Goal: Information Seeking & Learning: Learn about a topic

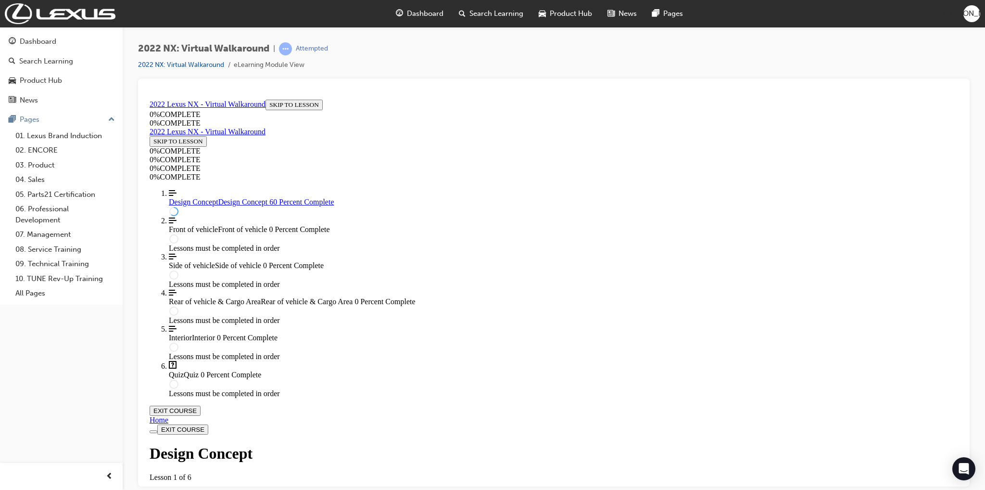
scroll to position [570, 0]
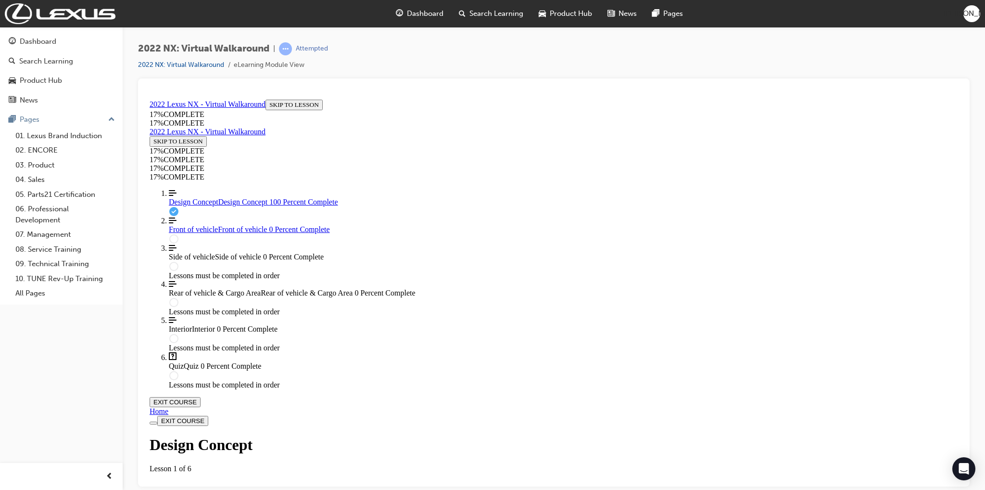
scroll to position [910, 0]
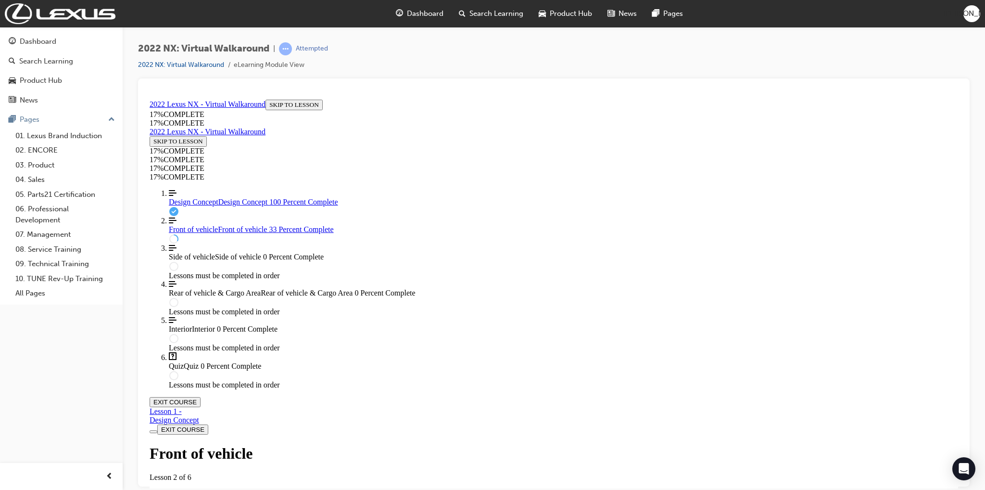
scroll to position [146, 0]
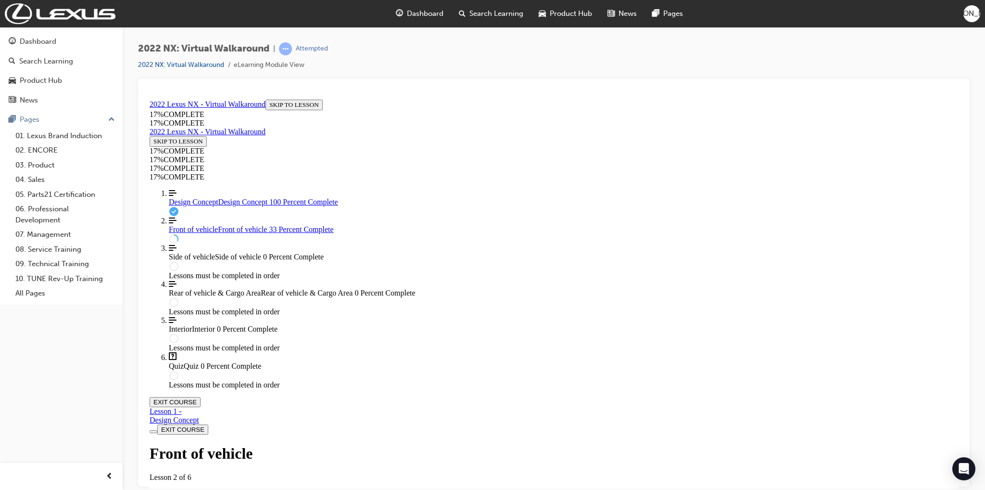
drag, startPoint x: 573, startPoint y: 334, endPoint x: 635, endPoint y: 315, distance: 64.5
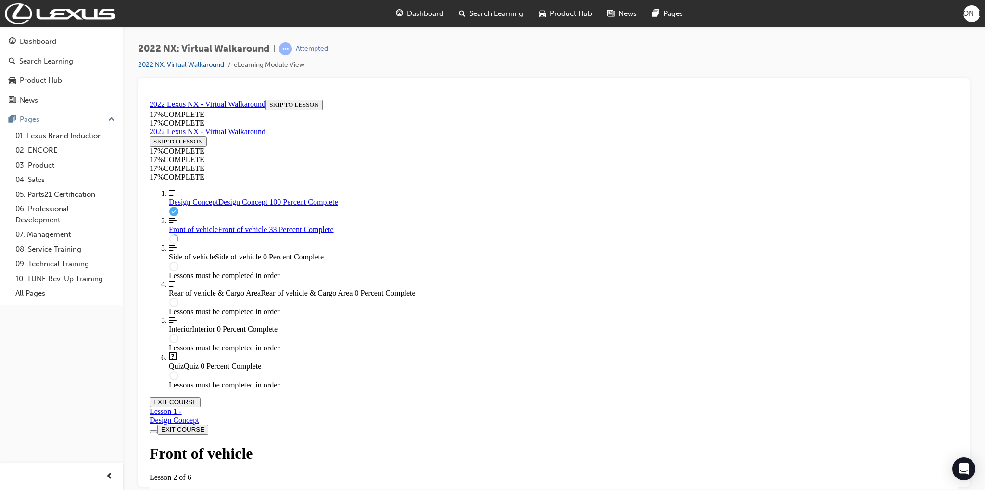
scroll to position [38, 0]
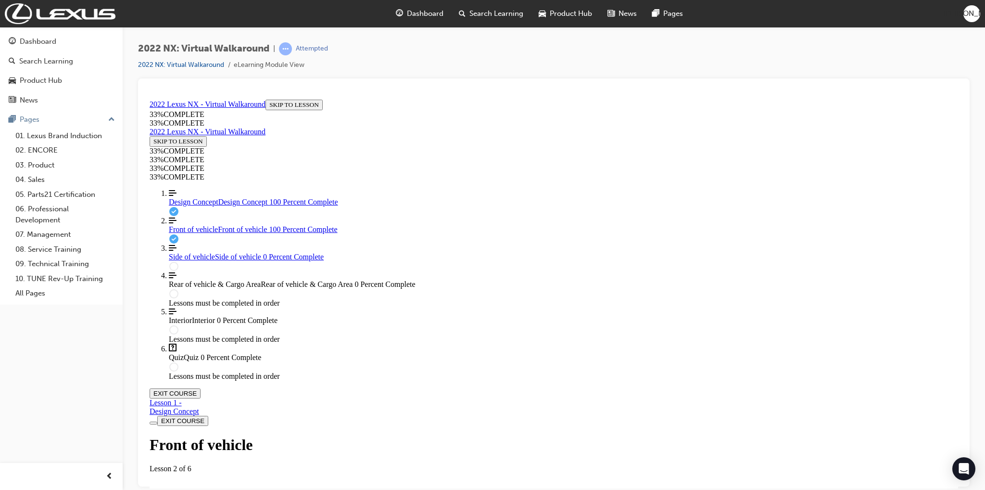
scroll to position [417, 0]
drag, startPoint x: 533, startPoint y: 234, endPoint x: 562, endPoint y: 279, distance: 53.2
drag, startPoint x: 503, startPoint y: 225, endPoint x: 521, endPoint y: 225, distance: 18.8
drag, startPoint x: 507, startPoint y: 224, endPoint x: 529, endPoint y: 220, distance: 22.9
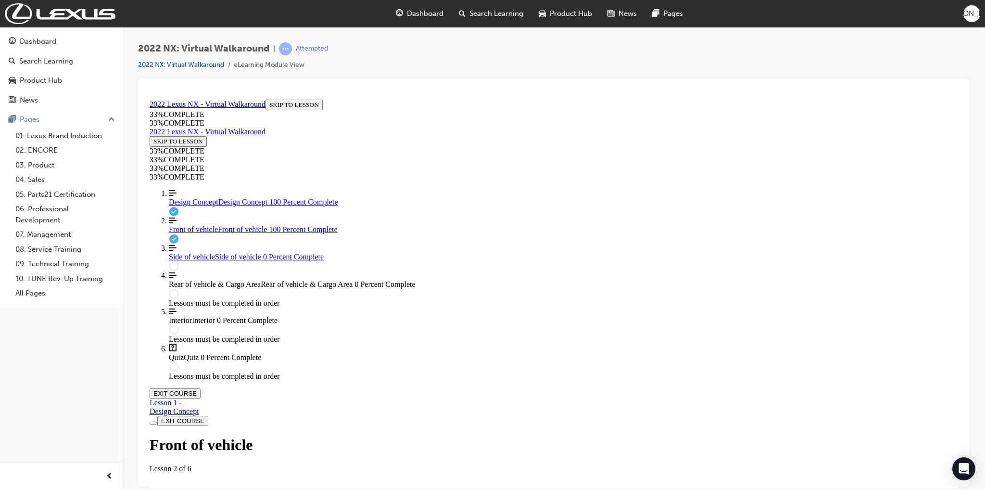
drag, startPoint x: 565, startPoint y: 266, endPoint x: 567, endPoint y: 309, distance: 42.4
drag, startPoint x: 513, startPoint y: 273, endPoint x: 550, endPoint y: 275, distance: 37.6
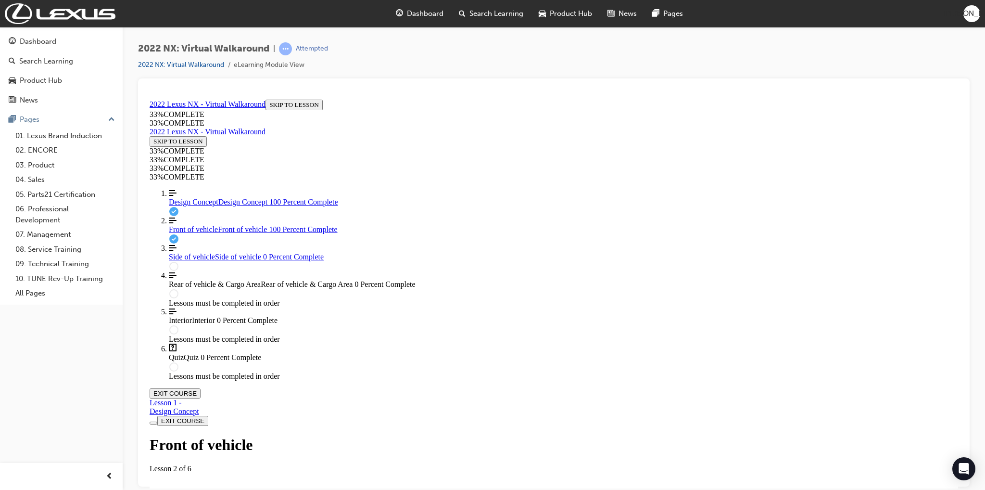
drag, startPoint x: 524, startPoint y: 267, endPoint x: 548, endPoint y: 309, distance: 48.3
drag, startPoint x: 512, startPoint y: 266, endPoint x: 540, endPoint y: 223, distance: 50.4
drag, startPoint x: 508, startPoint y: 265, endPoint x: 552, endPoint y: 271, distance: 43.7
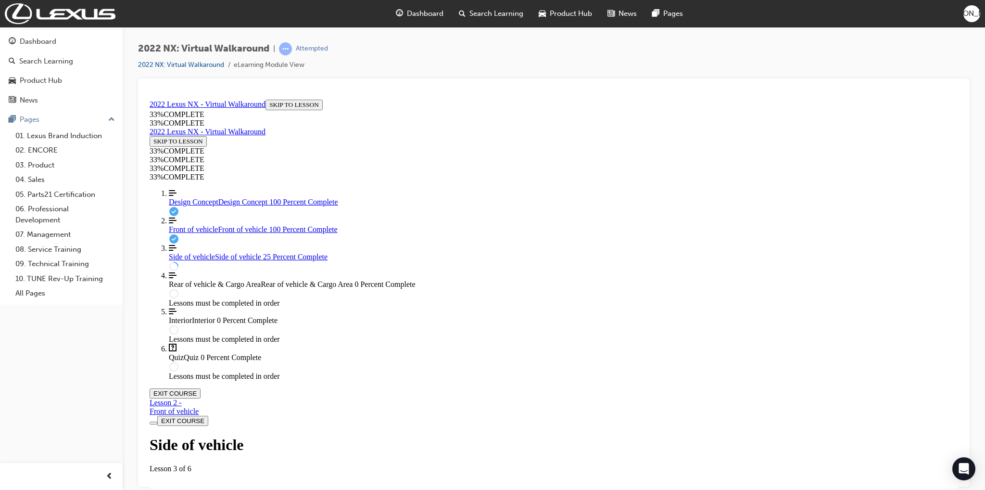
click at [219, 489] on img "Labeled Graphic" at bounding box center [194, 499] width 50 height 9
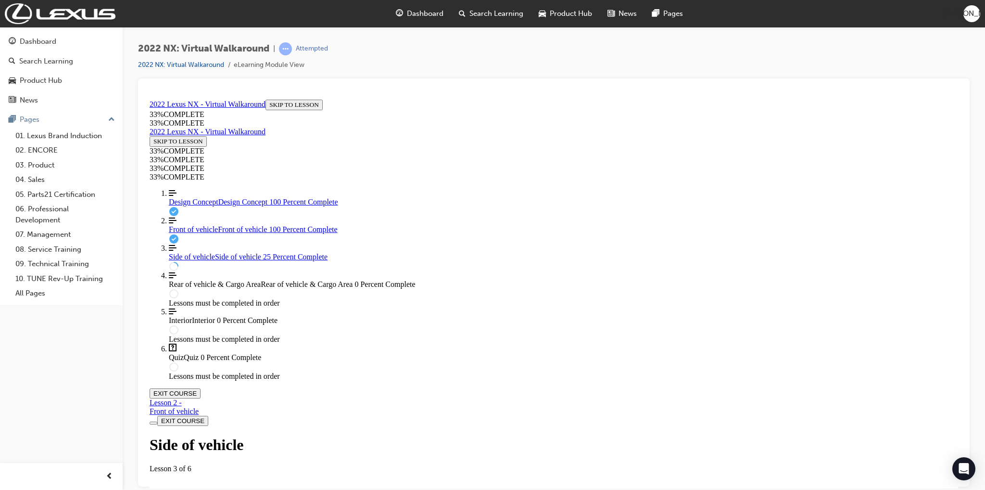
click at [219, 489] on img "Labeled Graphic" at bounding box center [194, 499] width 50 height 9
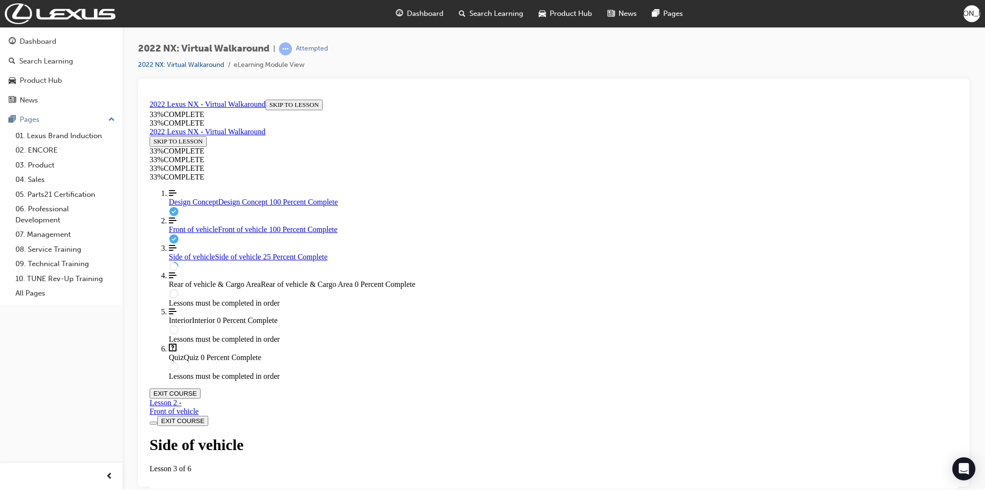
click at [219, 489] on img "Labeled Graphic" at bounding box center [194, 499] width 50 height 9
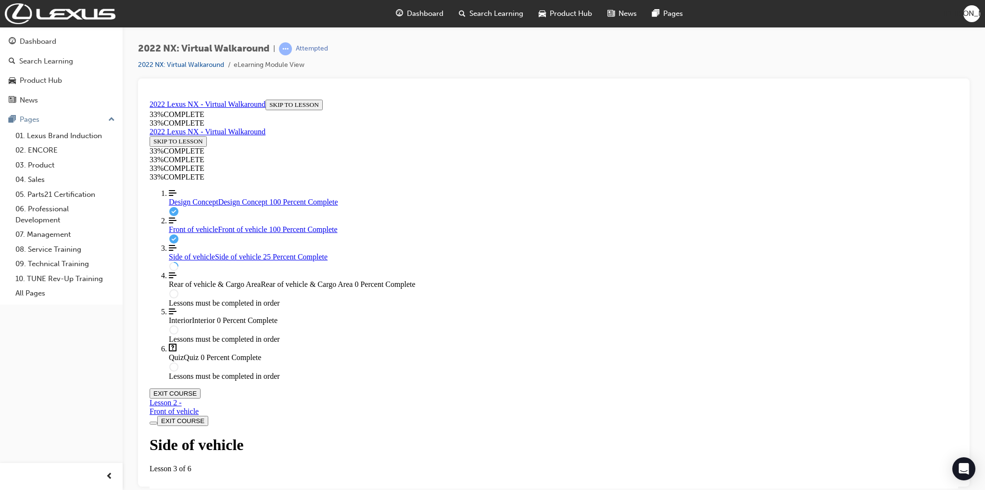
click at [219, 489] on img "Labeled Graphic" at bounding box center [194, 499] width 50 height 9
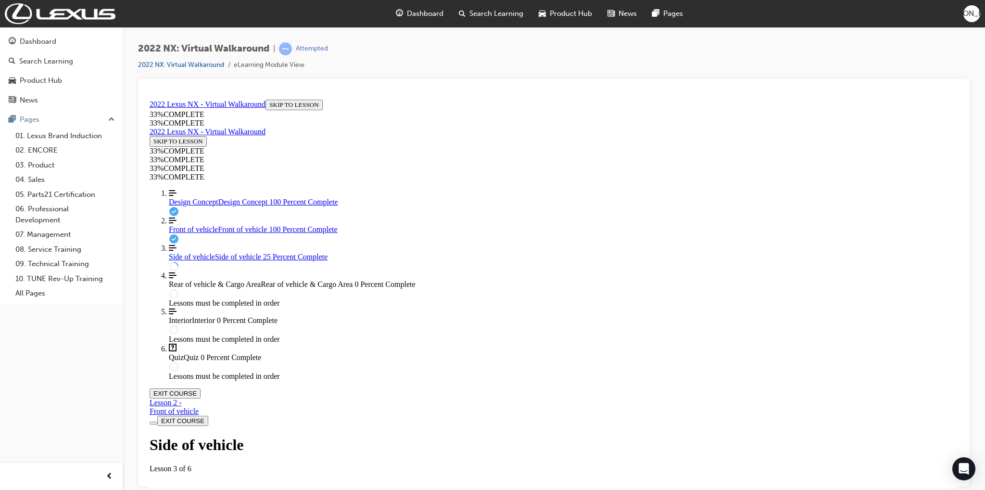
click at [219, 489] on img "Labeled Graphic" at bounding box center [194, 499] width 50 height 9
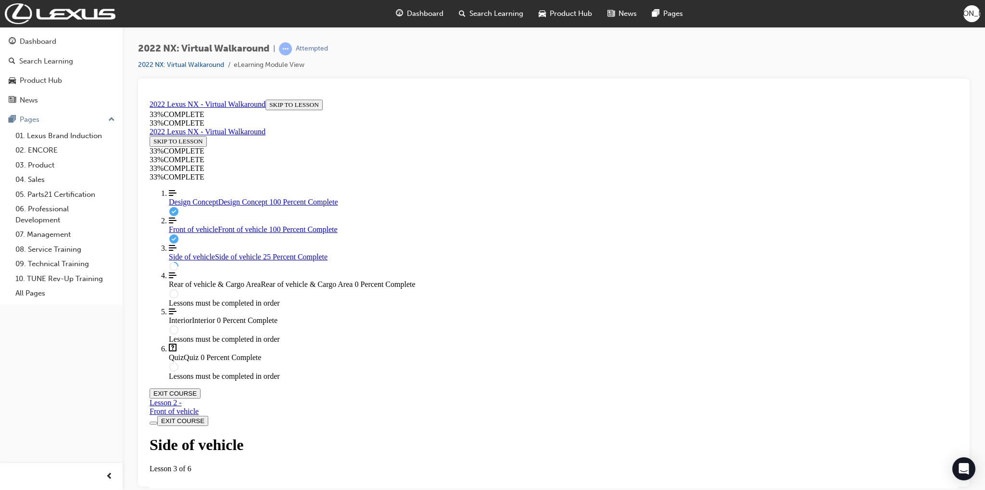
click at [219, 489] on img "Labeled Graphic" at bounding box center [194, 499] width 50 height 9
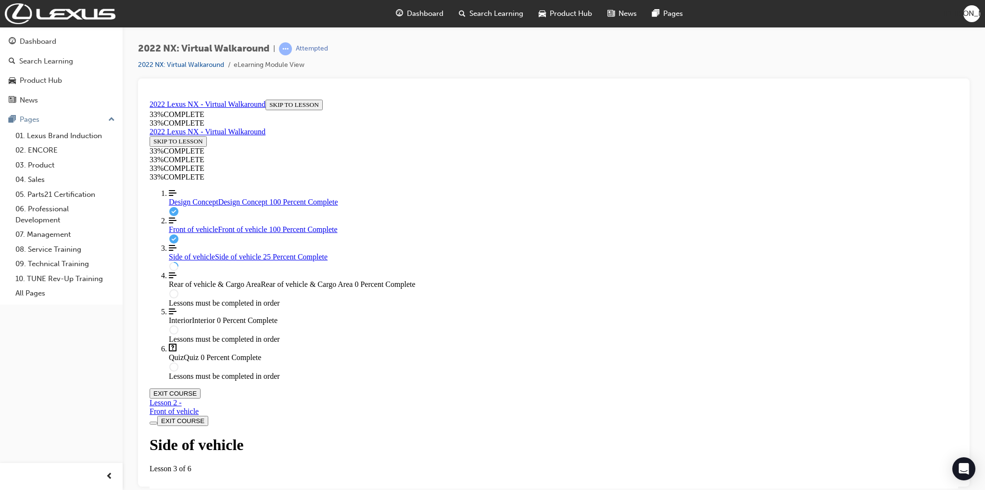
scroll to position [165, 0]
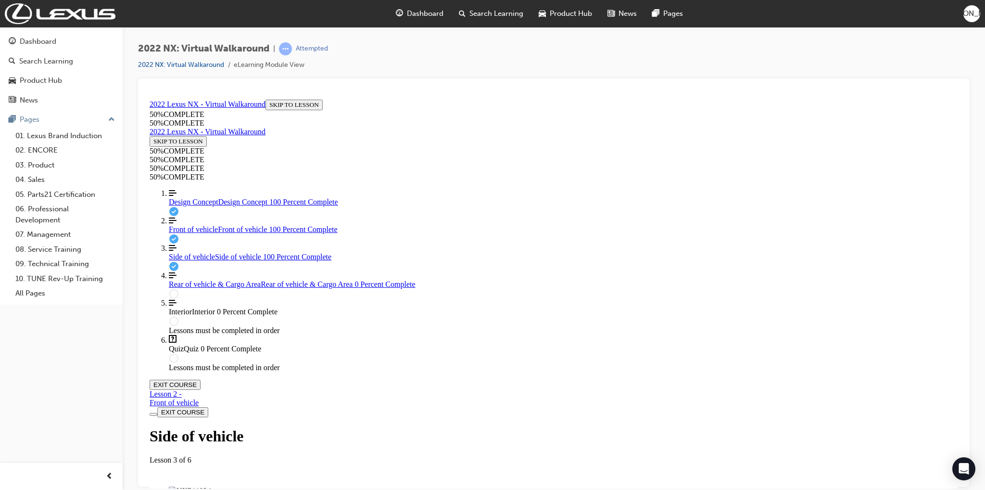
scroll to position [881, 0]
